Goal: Transaction & Acquisition: Purchase product/service

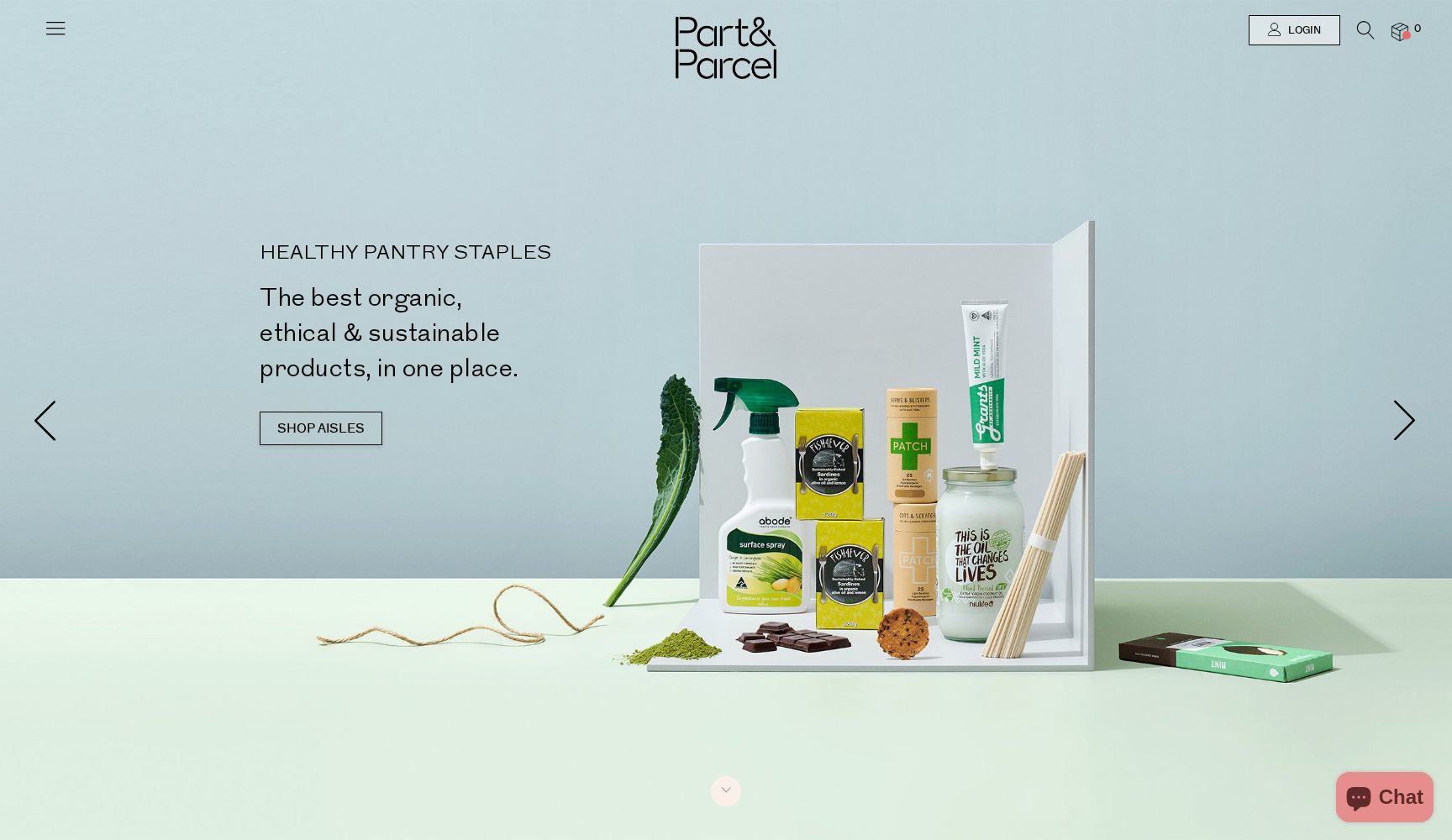
click at [1368, 30] on icon at bounding box center [1366, 30] width 17 height 18
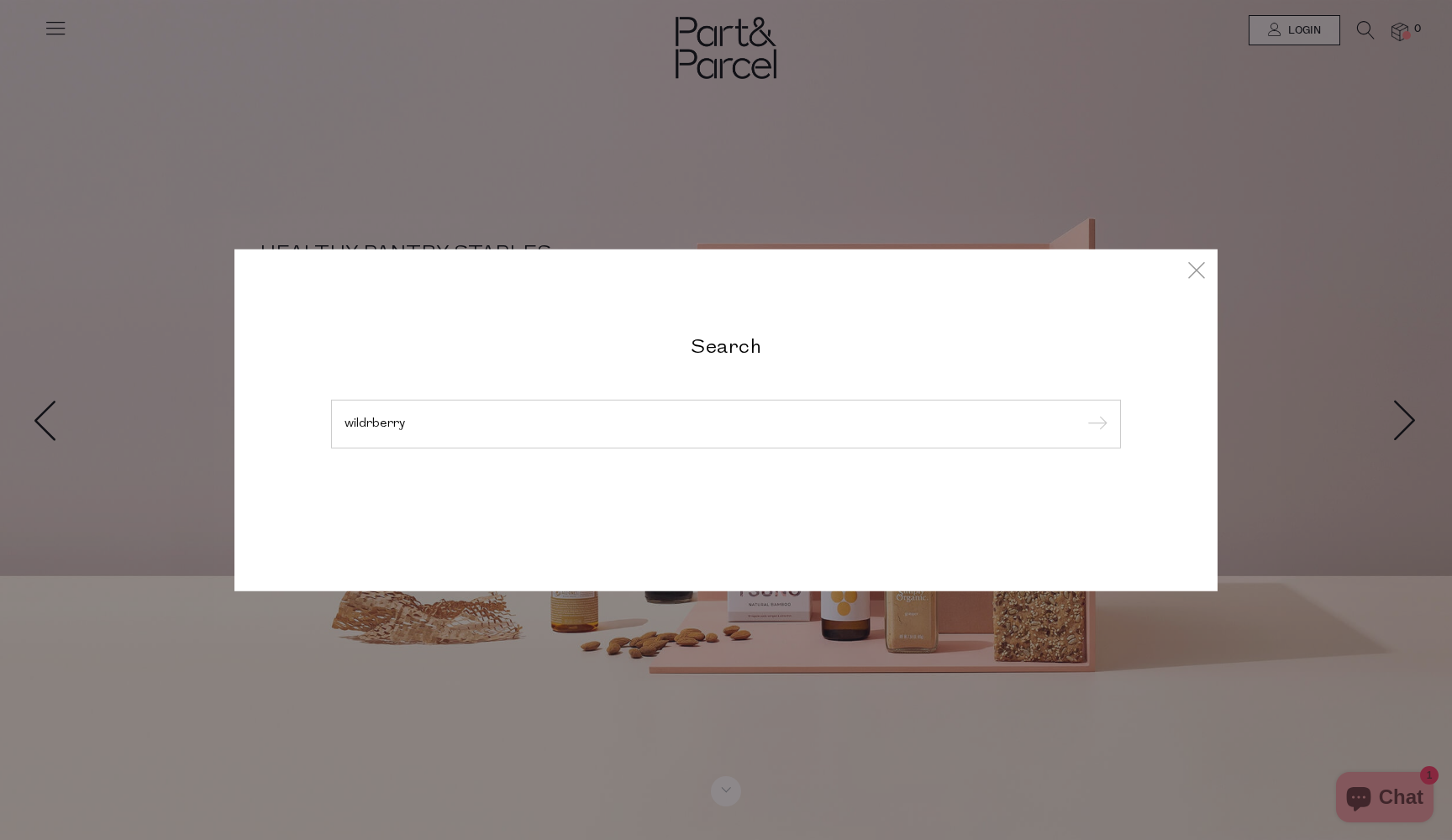
type input "wildrberry"
click at [1094, 425] on input "submit" at bounding box center [1094, 425] width 25 height 25
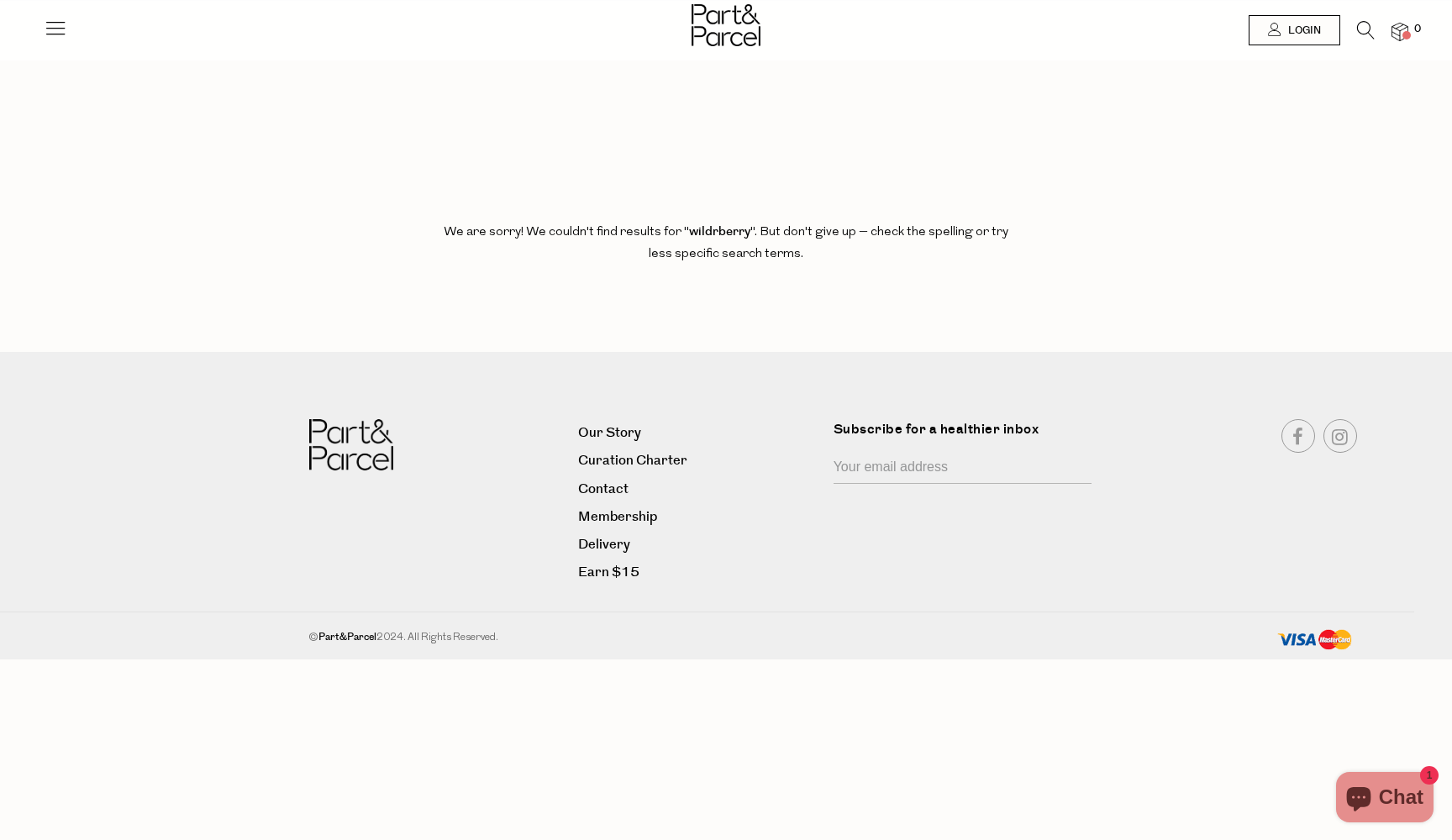
click at [1354, 32] on li at bounding box center [1357, 33] width 34 height 26
click at [1366, 33] on icon at bounding box center [1366, 30] width 17 height 18
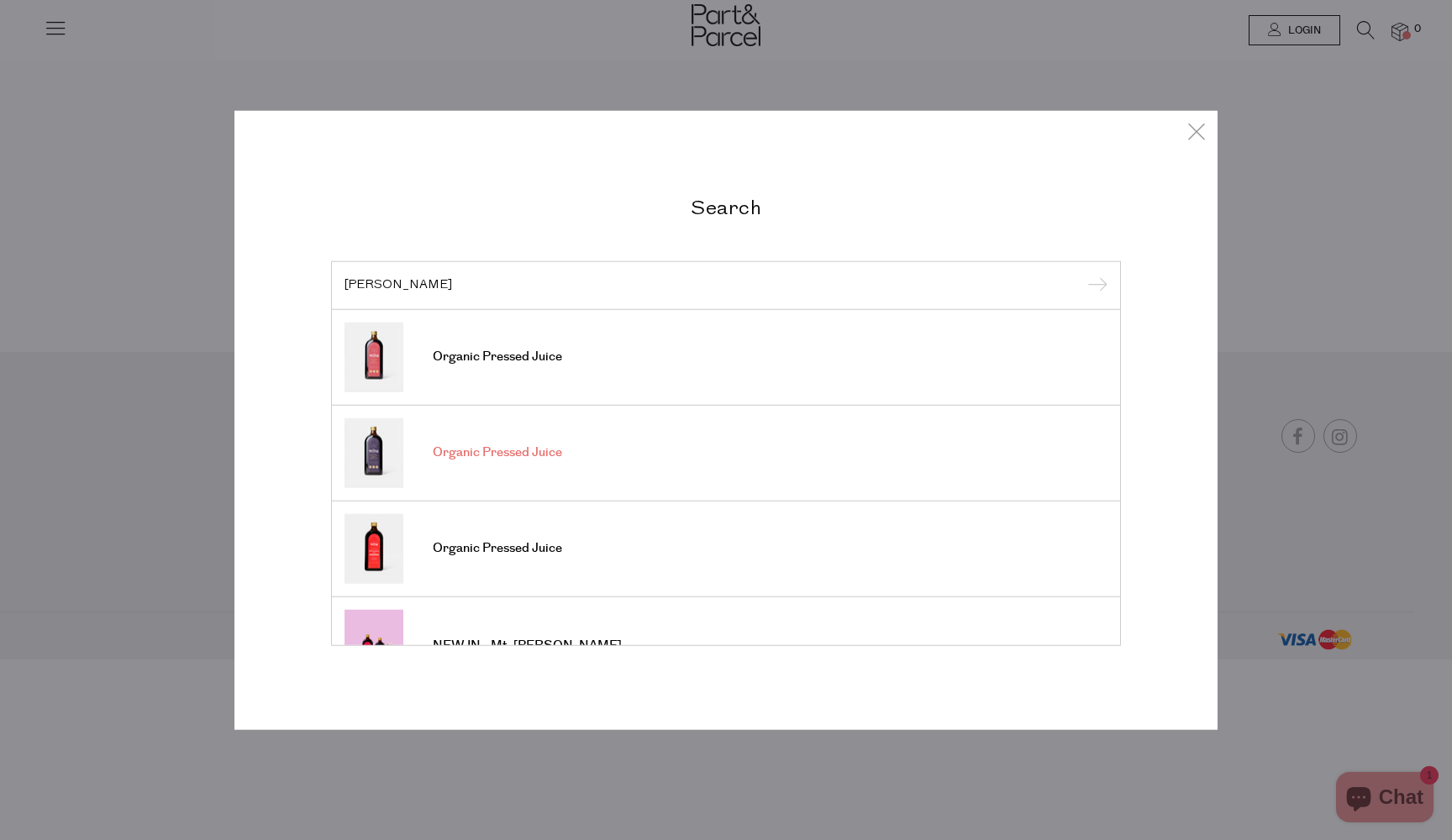
type input "wilder"
click at [595, 443] on link "Organic Pressed Juice" at bounding box center [726, 452] width 763 height 70
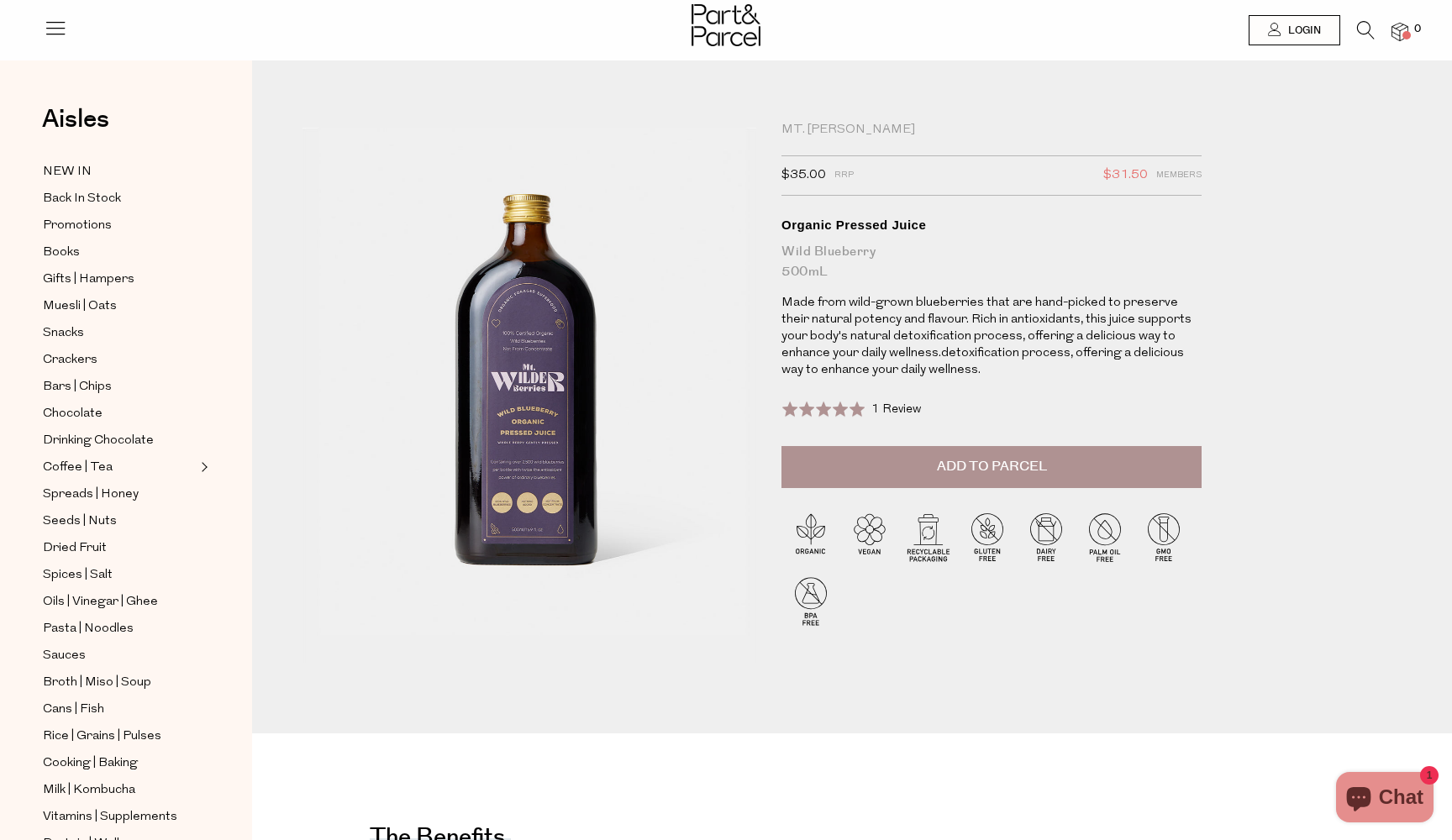
click at [733, 29] on img at bounding box center [726, 25] width 69 height 42
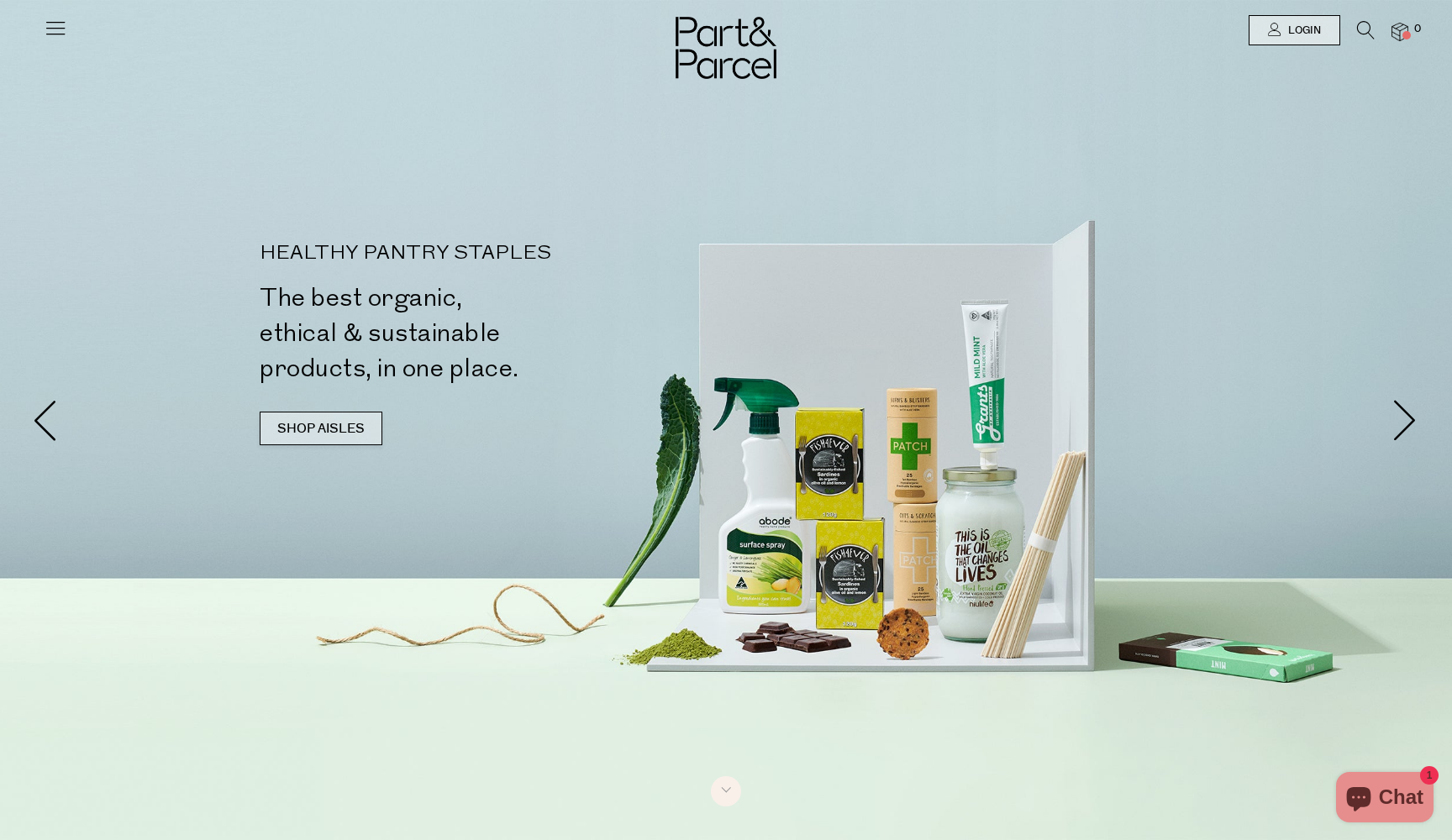
click at [351, 432] on link "SHOP AISLES" at bounding box center [321, 428] width 122 height 33
click at [1398, 38] on img at bounding box center [1400, 32] width 17 height 19
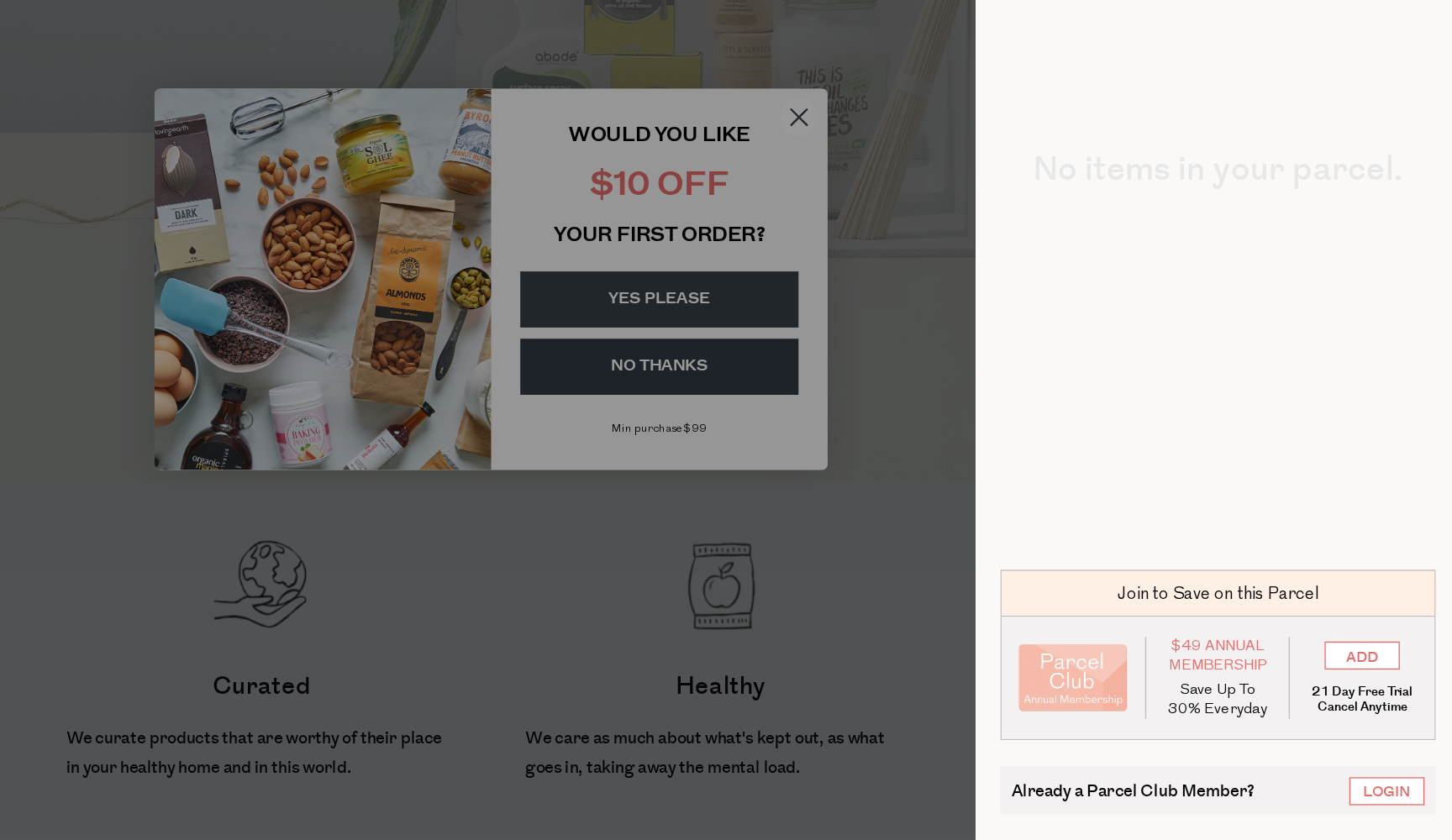
scroll to position [269, 0]
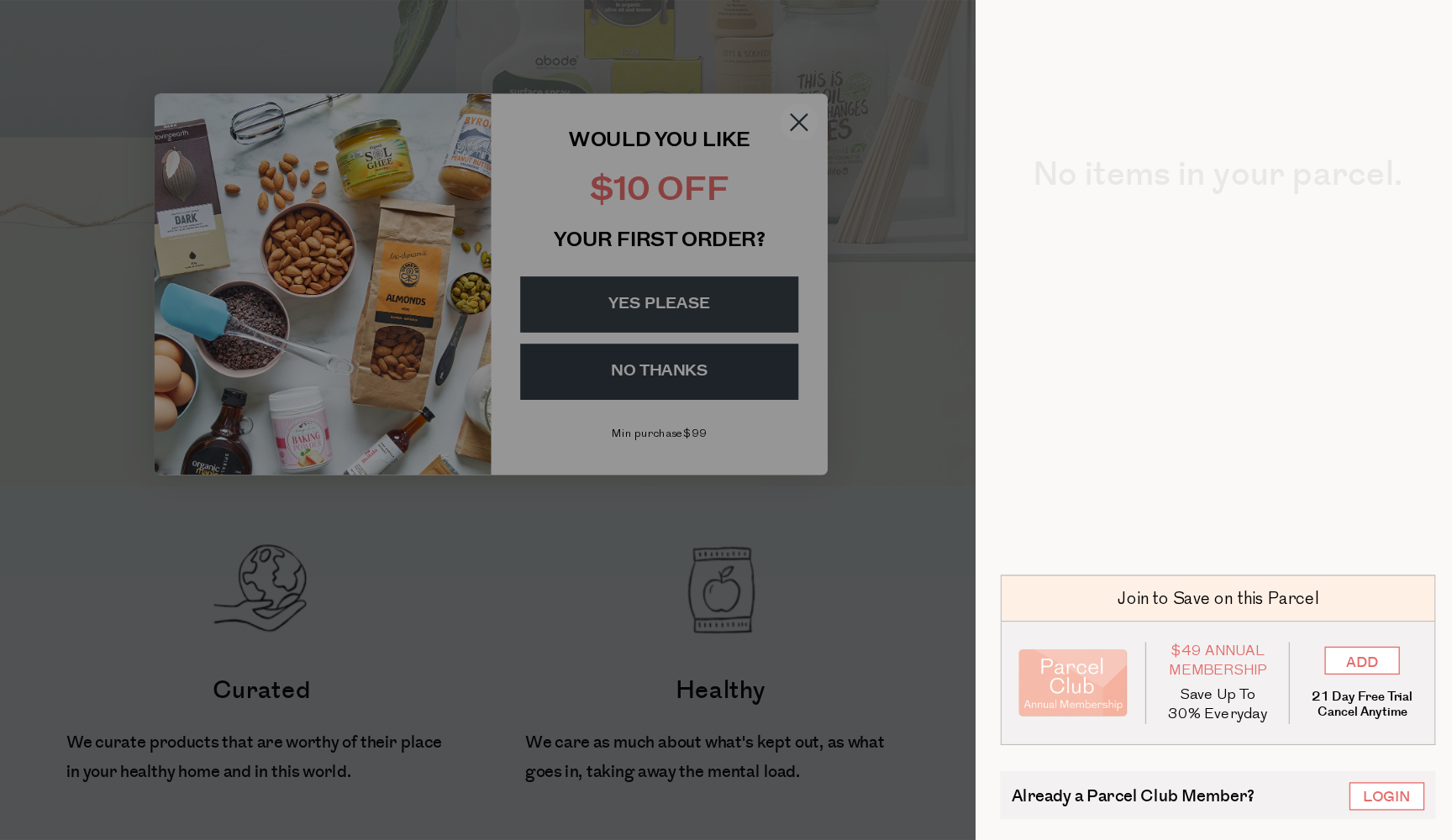
click at [604, 91] on div at bounding box center [726, 420] width 1452 height 840
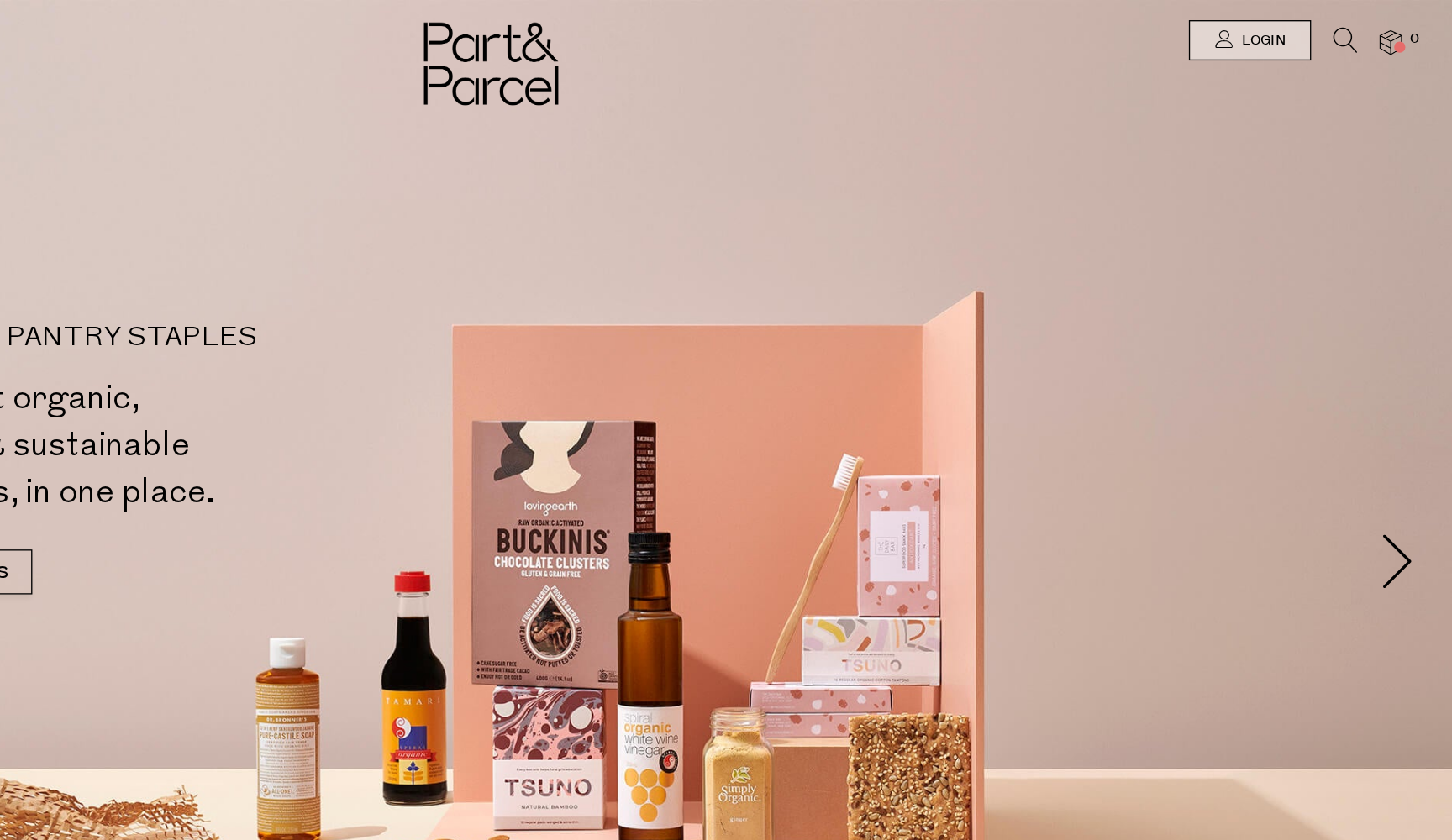
scroll to position [0, 0]
click at [1357, 28] on icon at bounding box center [1366, 30] width 17 height 18
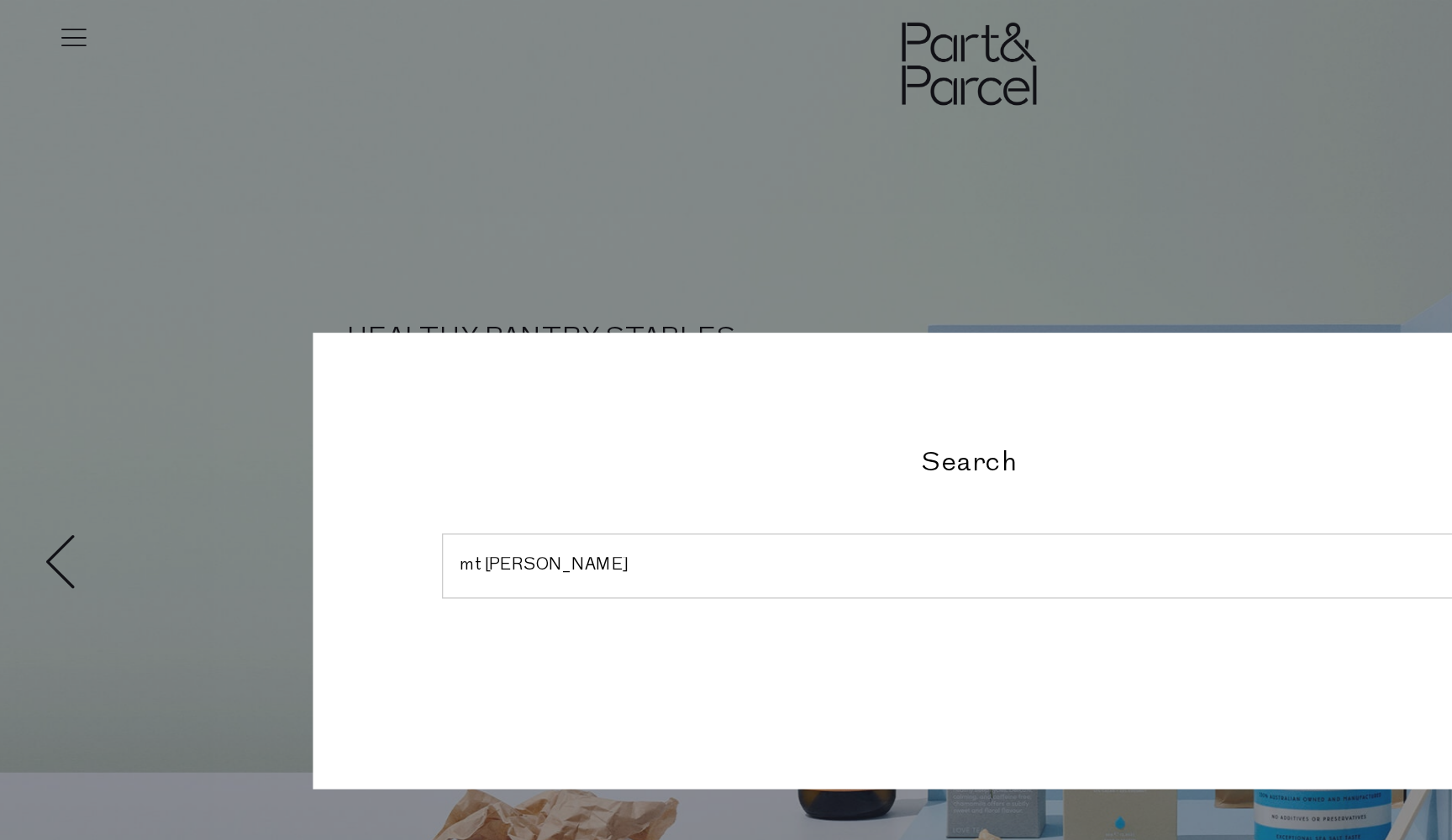
type input "mt wilder"
click at [1094, 425] on input "submit" at bounding box center [1094, 425] width 25 height 25
